Goal: Transaction & Acquisition: Purchase product/service

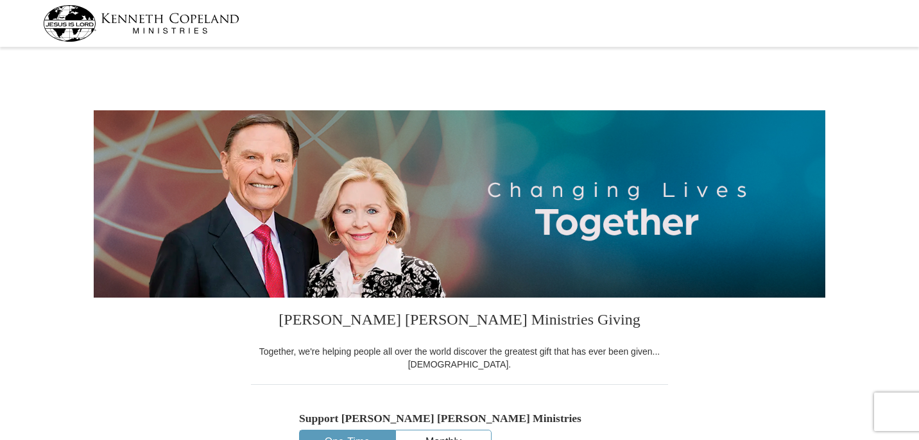
select select "FL"
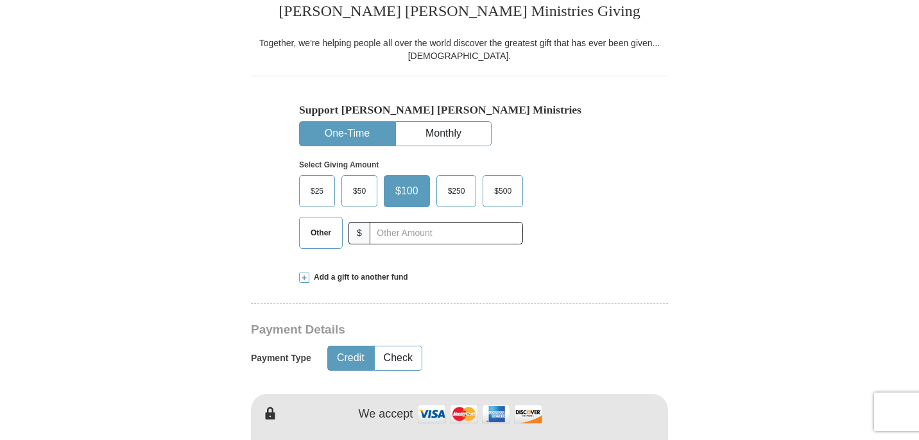
scroll to position [334, 0]
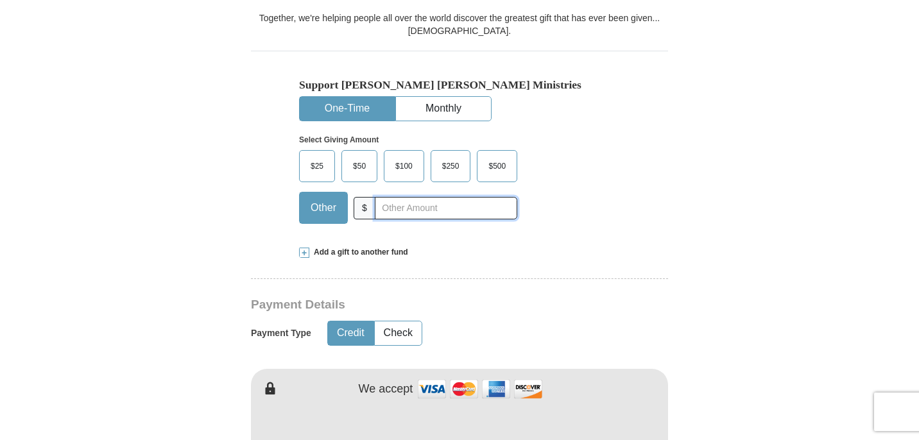
click at [399, 209] on input "text" at bounding box center [446, 208] width 142 height 22
type input "98.00"
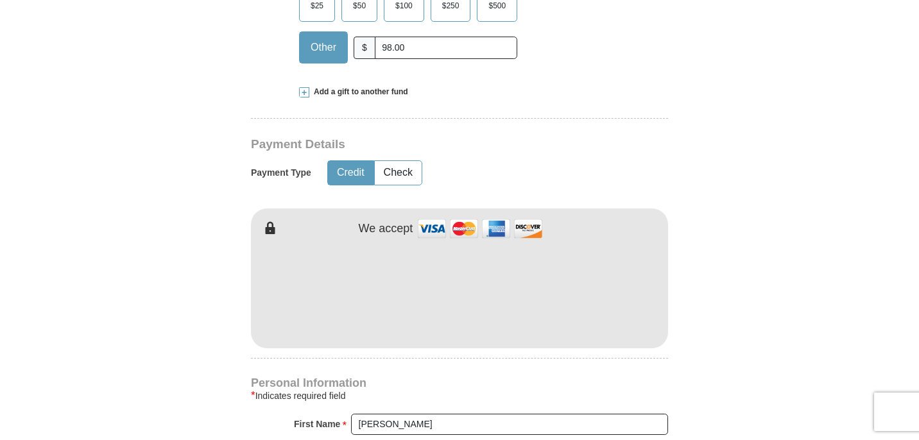
scroll to position [539, 0]
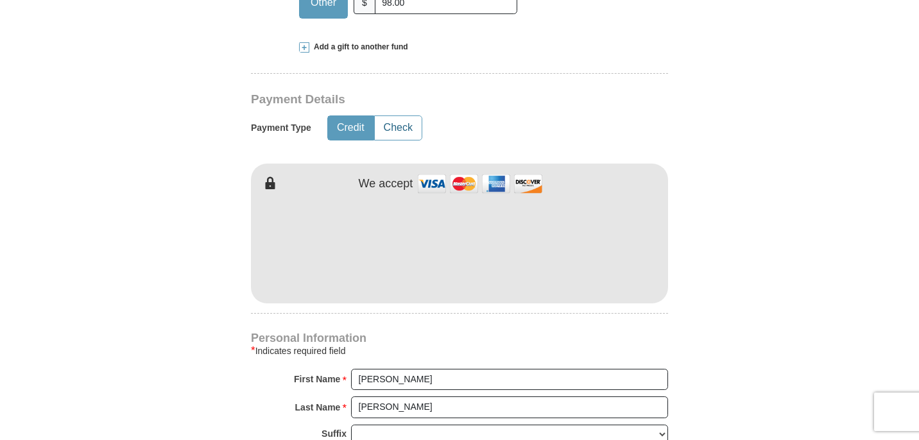
click at [404, 124] on button "Check" at bounding box center [398, 128] width 47 height 24
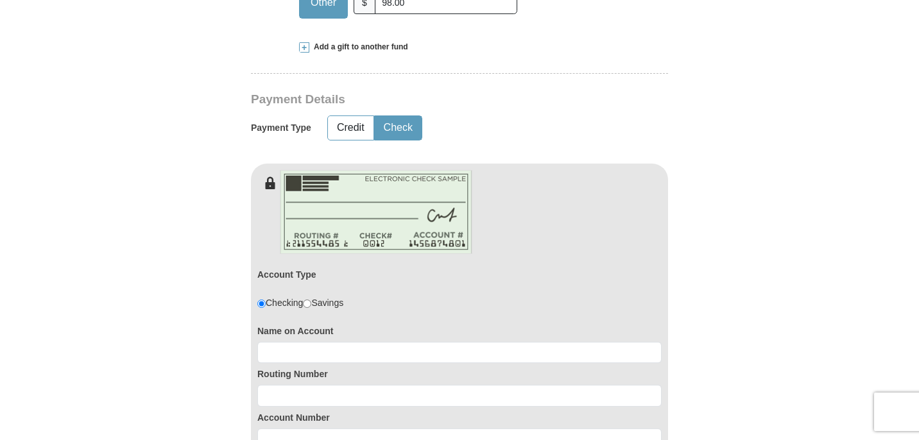
click at [153, 285] on form "Kenneth Copeland Ministries Giving Together, we're helping people all over the …" at bounding box center [459, 288] width 731 height 1552
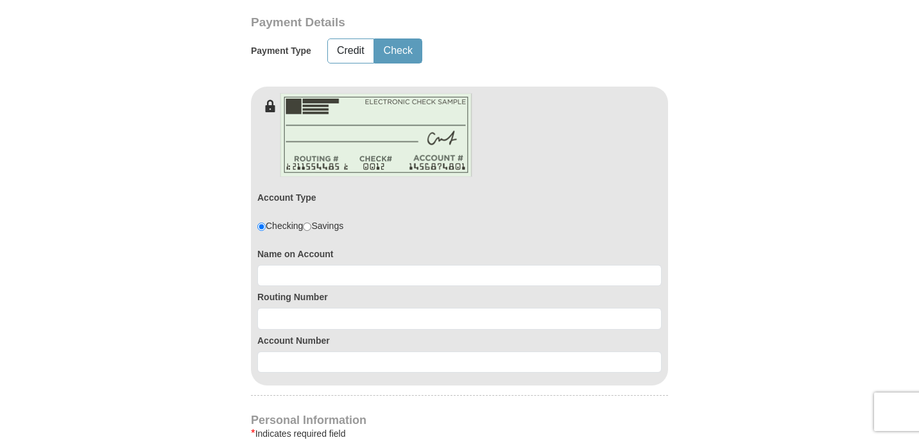
scroll to position [642, 0]
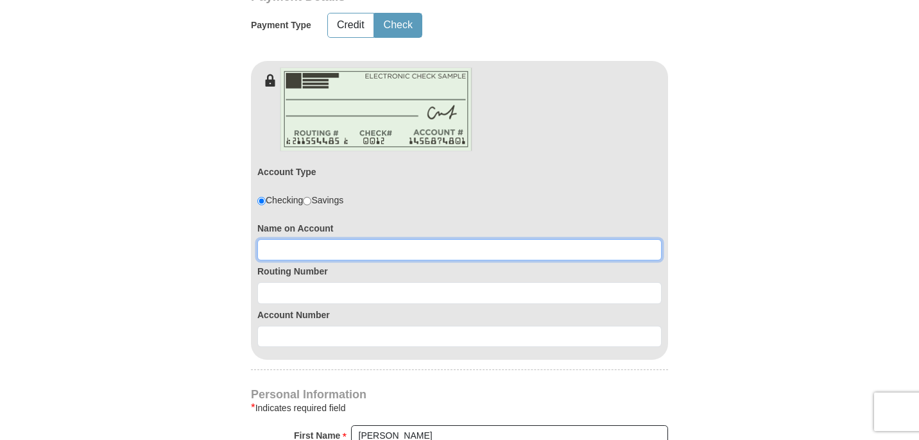
click at [367, 246] on input at bounding box center [459, 250] width 404 height 22
type input "Lee and Debbie Fontaine"
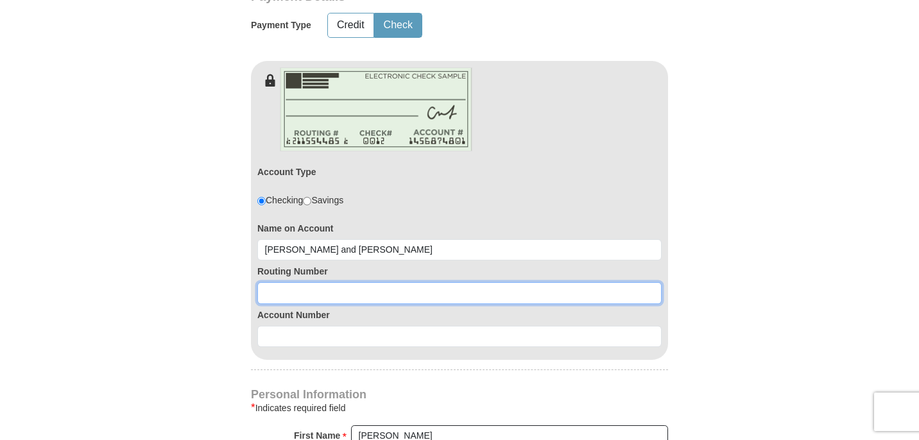
click at [302, 289] on input at bounding box center [459, 293] width 404 height 22
type input "082902757"
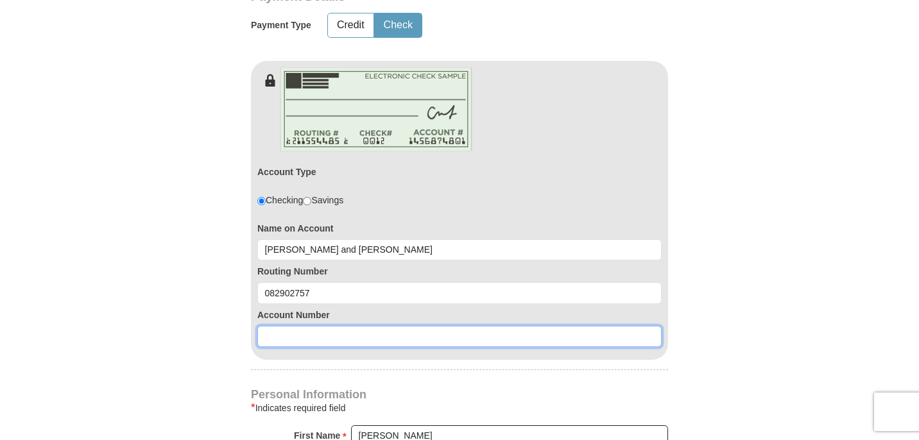
click at [290, 339] on input at bounding box center [459, 337] width 404 height 22
type input "0020190255"
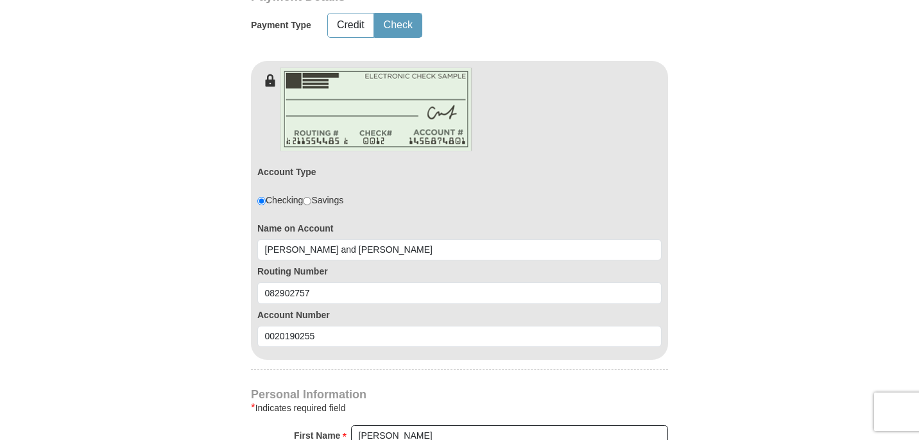
click at [186, 354] on form "Kenneth Copeland Ministries Giving Together, we're helping people all over the …" at bounding box center [459, 186] width 731 height 1552
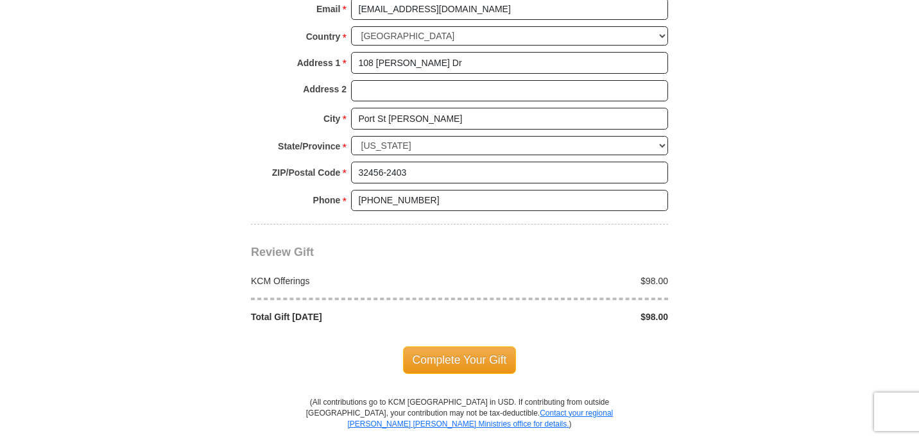
scroll to position [1155, 0]
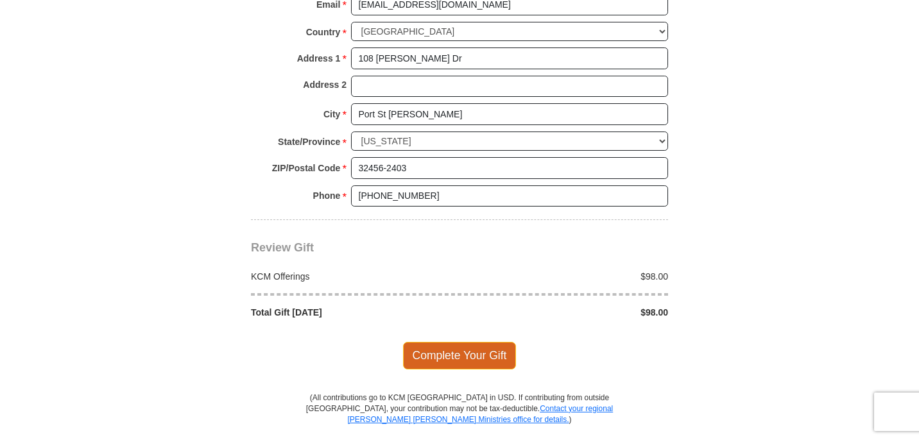
click at [483, 355] on span "Complete Your Gift" at bounding box center [460, 355] width 114 height 27
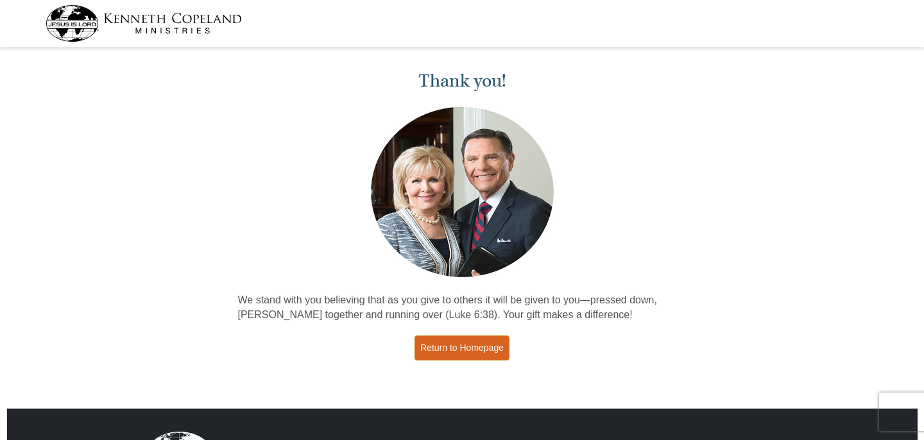
click at [466, 350] on link "Return to Homepage" at bounding box center [461, 348] width 95 height 25
